Goal: Task Accomplishment & Management: Manage account settings

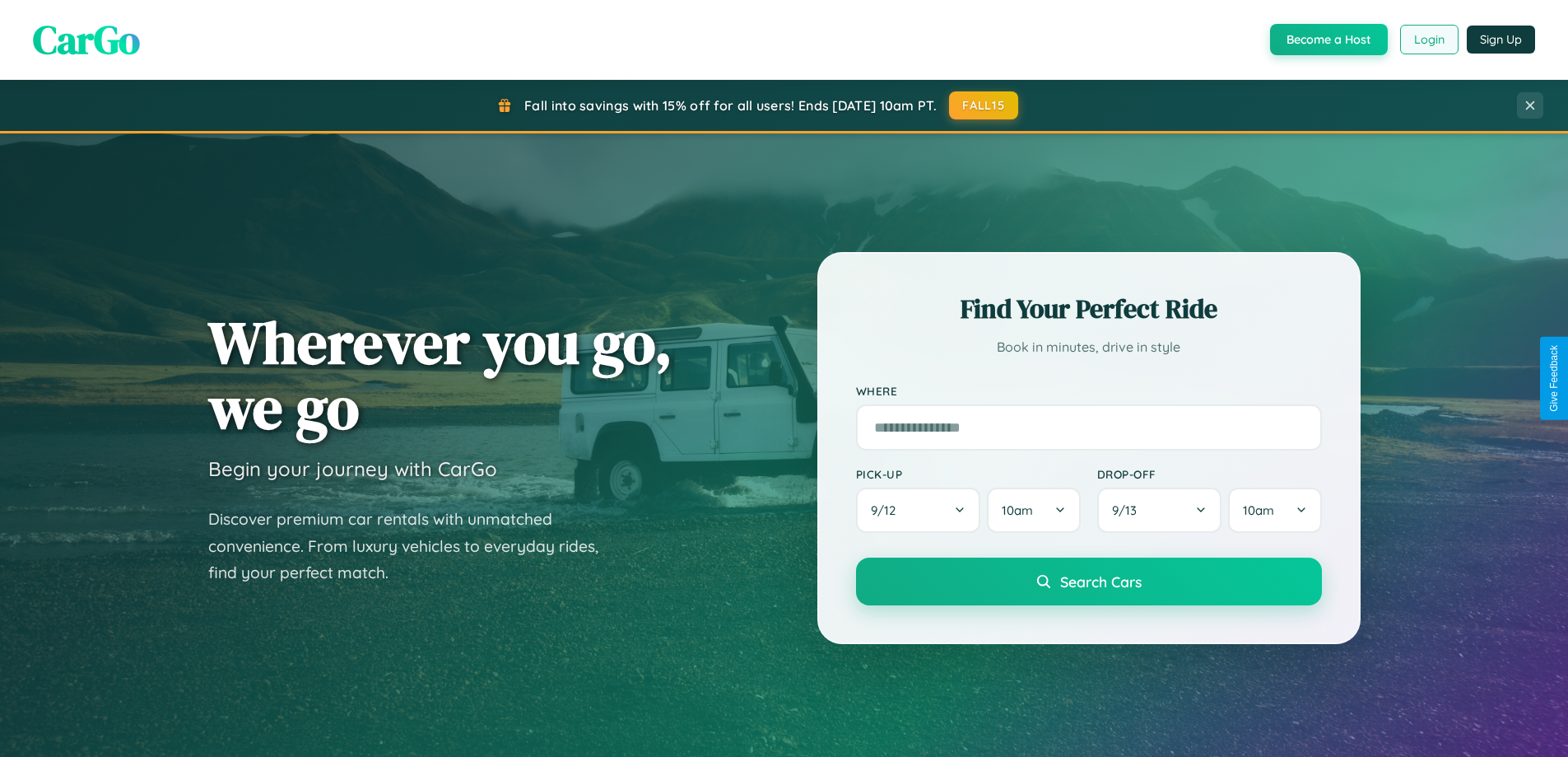
click at [1429, 39] on button "Login" at bounding box center [1429, 39] width 58 height 30
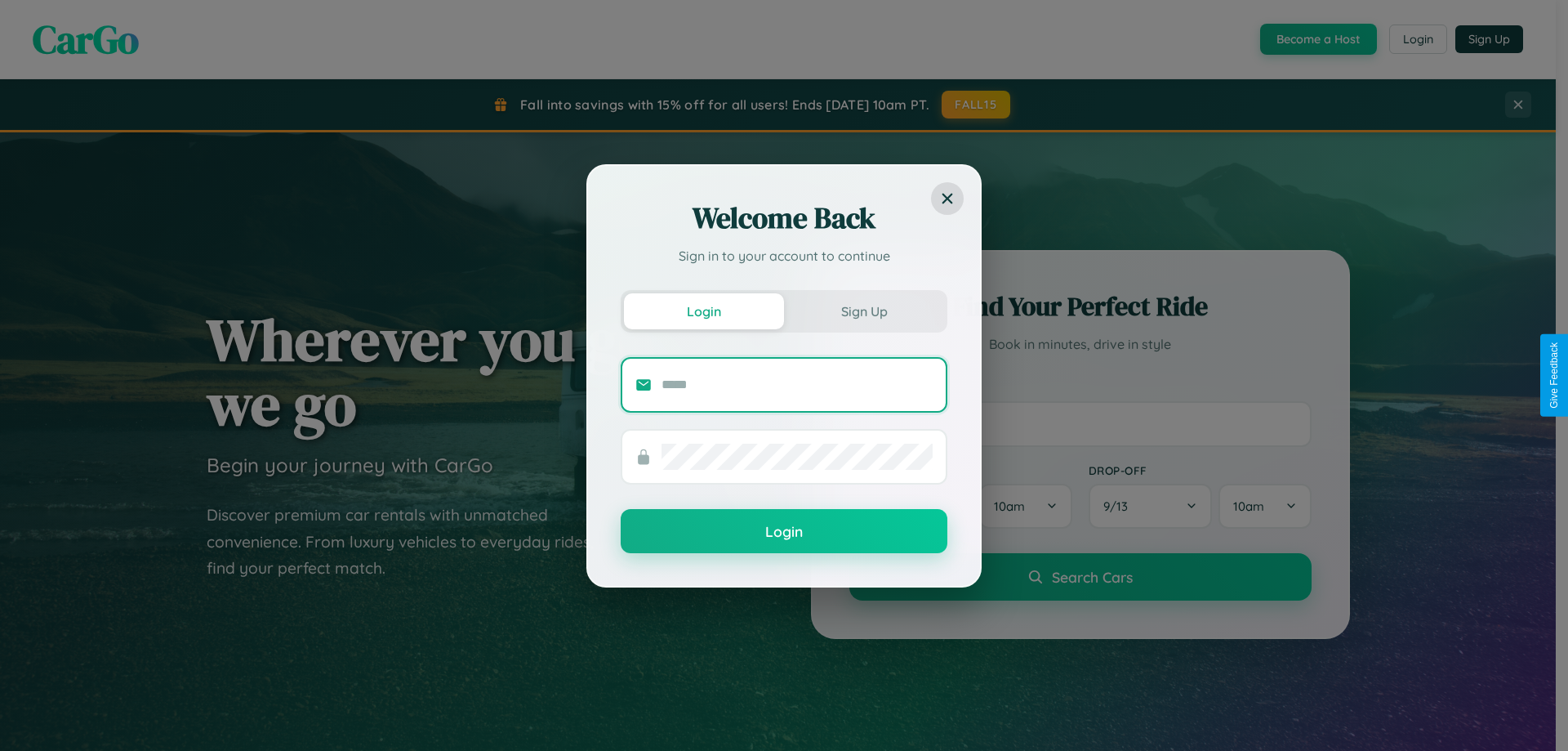
click at [797, 384] on input "text" at bounding box center [797, 385] width 271 height 26
type input "**********"
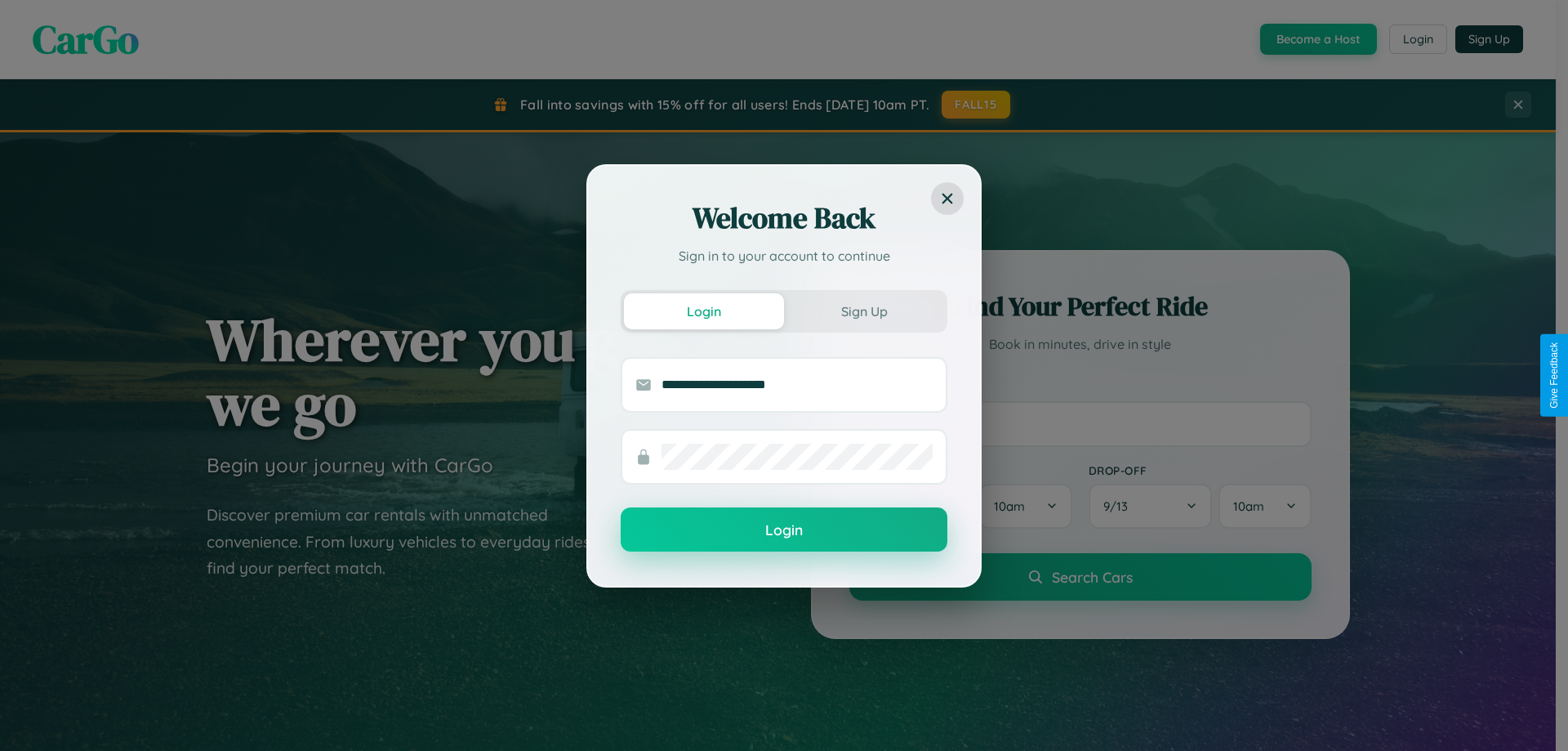
click at [784, 530] on button "Login" at bounding box center [784, 529] width 327 height 44
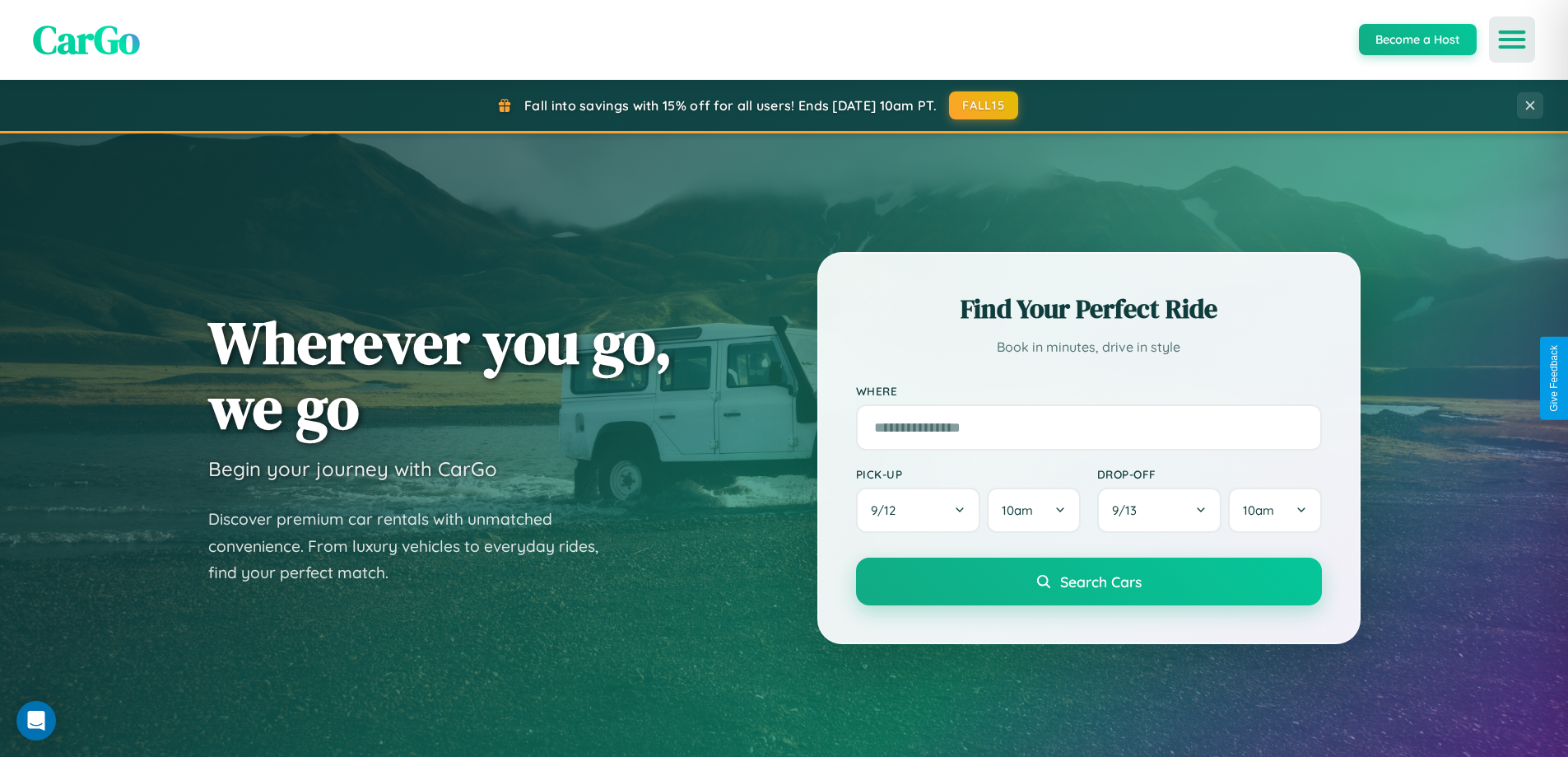
click at [1513, 39] on icon "Open menu" at bounding box center [1513, 39] width 24 height 15
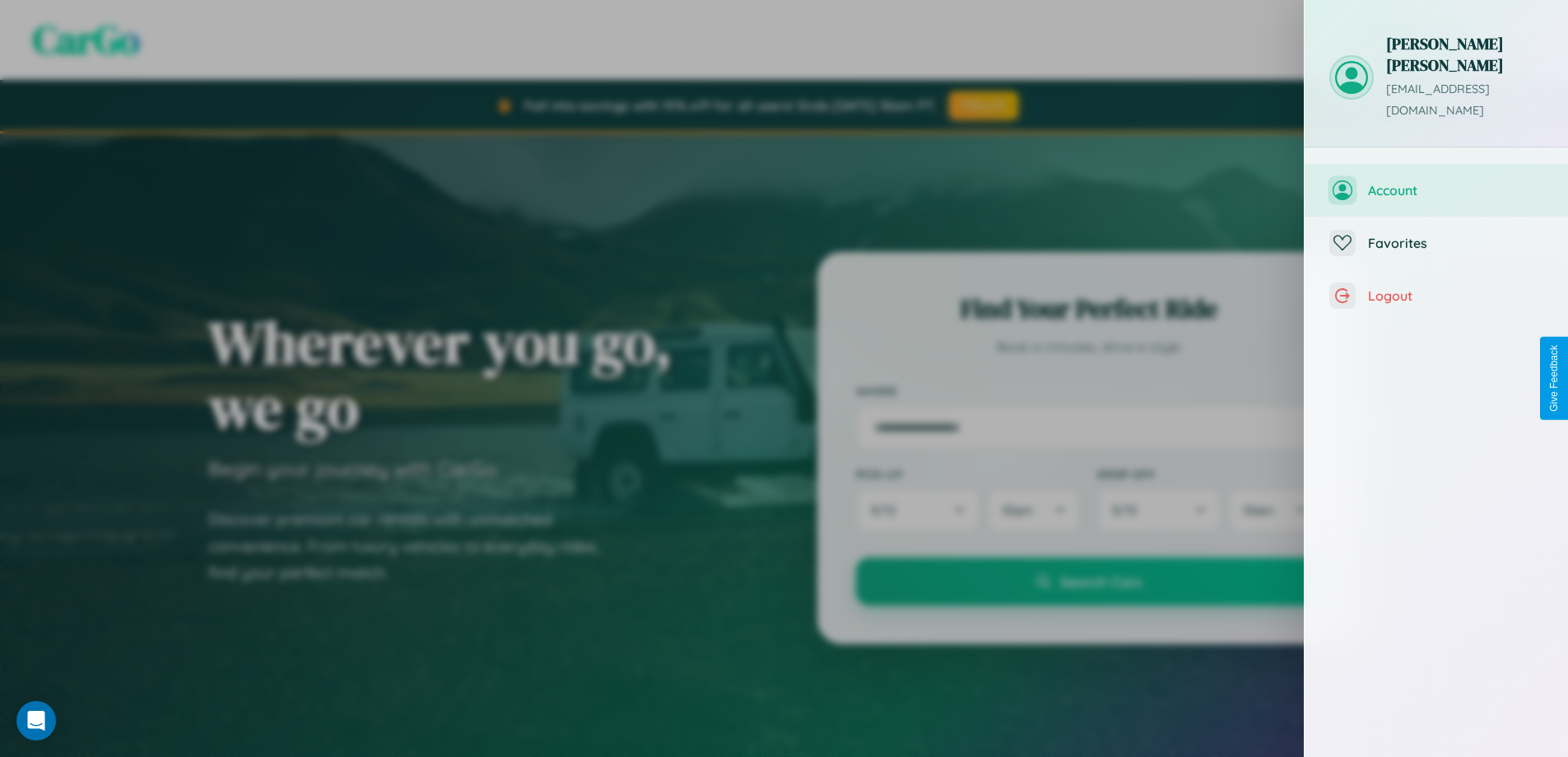
click at [1437, 182] on span "Account" at bounding box center [1456, 189] width 176 height 17
